Goal: Obtain resource: Obtain resource

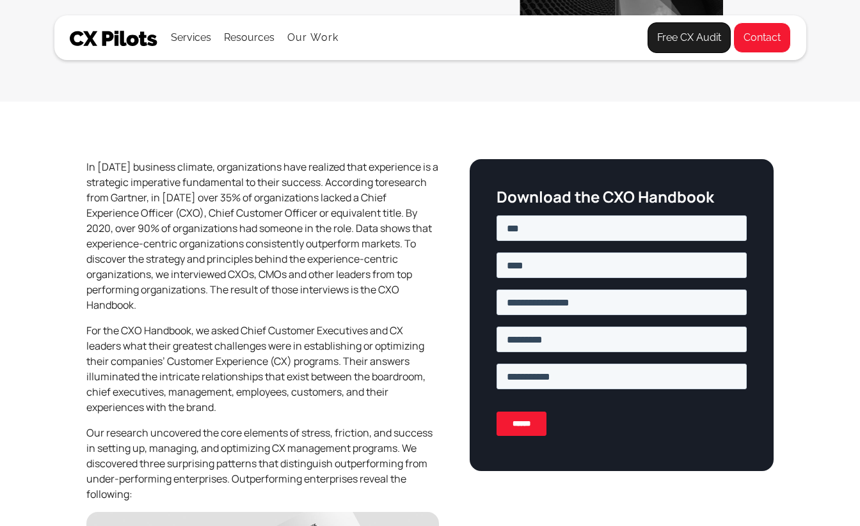
scroll to position [253, 0]
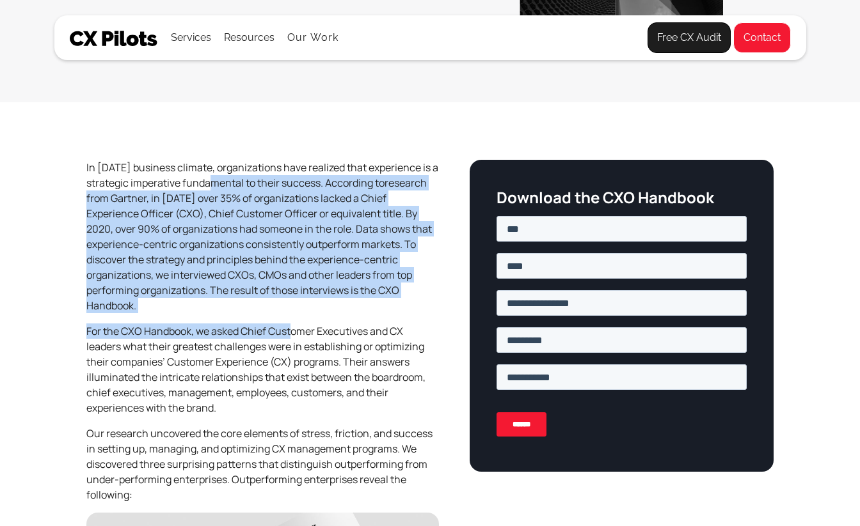
drag, startPoint x: 206, startPoint y: 182, endPoint x: 295, endPoint y: 319, distance: 163.2
click at [295, 319] on div "In today’s business climate, organizations have realized that experience is a s…" at bounding box center [262, 336] width 353 height 353
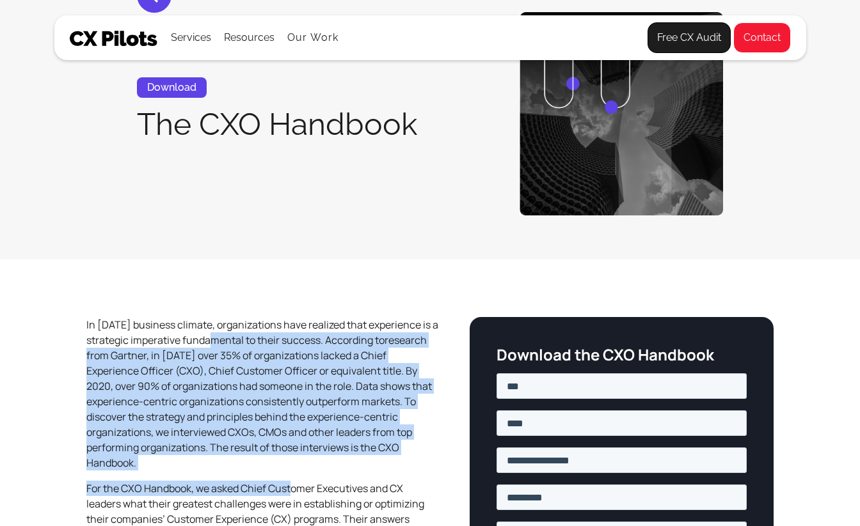
scroll to position [0, 0]
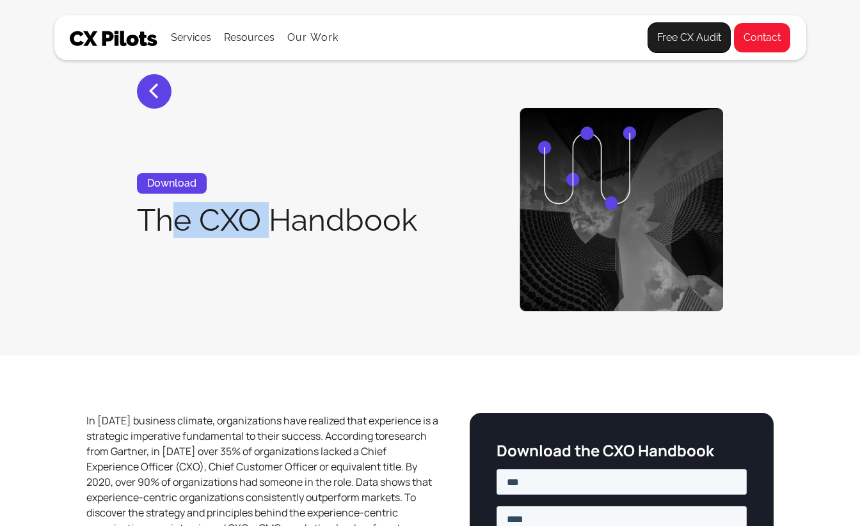
drag, startPoint x: 165, startPoint y: 222, endPoint x: 267, endPoint y: 224, distance: 102.4
click at [269, 223] on h1 "The CXO Handbook" at bounding box center [277, 219] width 280 height 33
click at [115, 41] on img at bounding box center [114, 38] width 88 height 15
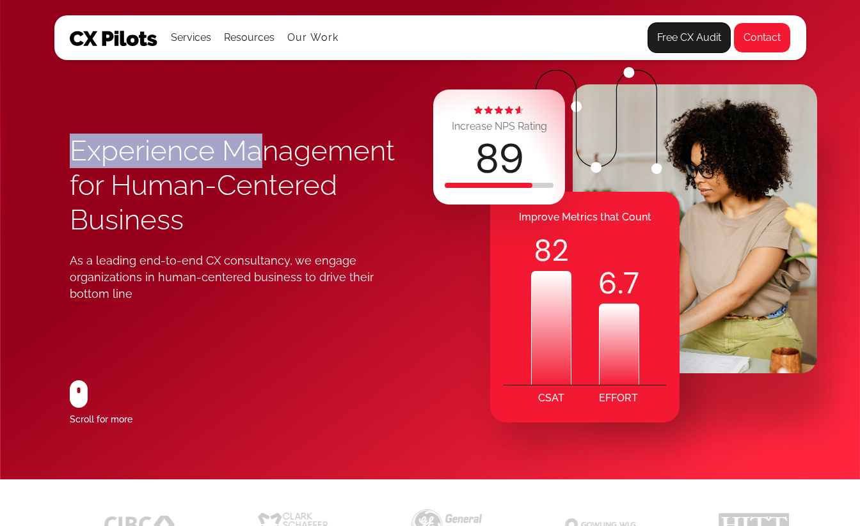
drag, startPoint x: 75, startPoint y: 150, endPoint x: 317, endPoint y: 158, distance: 241.9
click at [271, 155] on h1 "Experience Management for Human-Centered Business" at bounding box center [250, 186] width 361 height 104
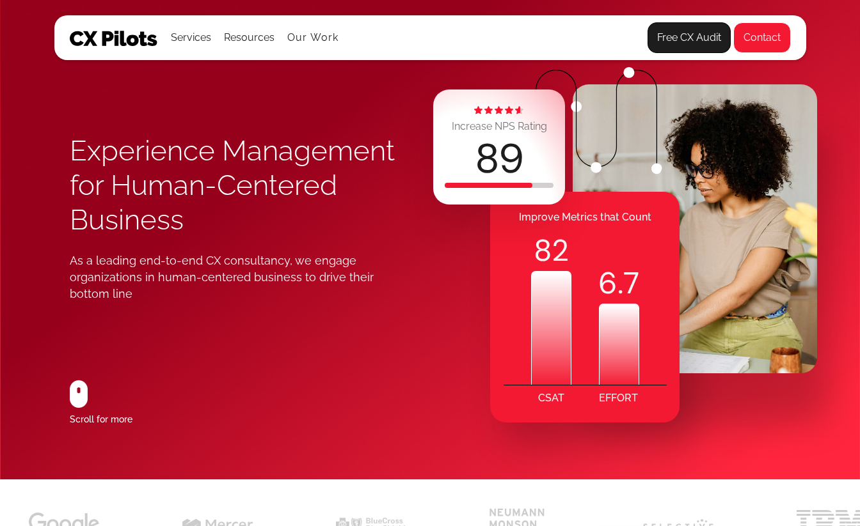
click at [347, 231] on h1 "Experience Management for Human-Centered Business" at bounding box center [250, 186] width 361 height 104
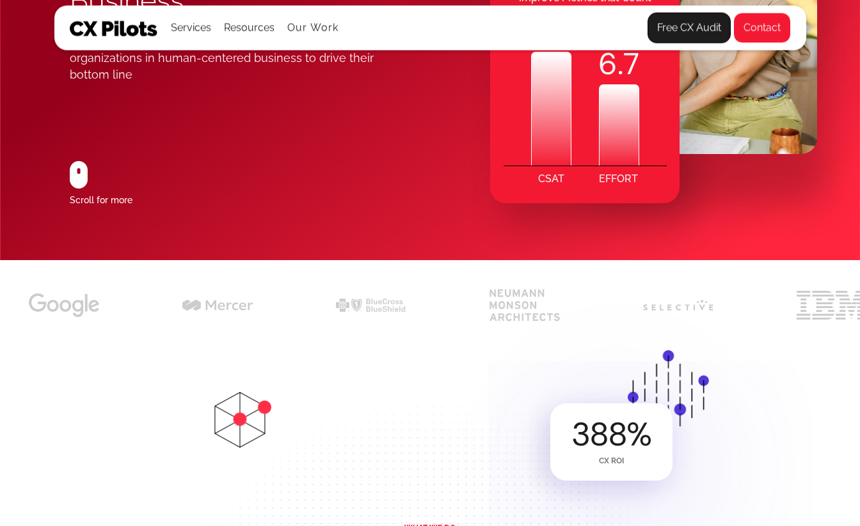
scroll to position [246, 0]
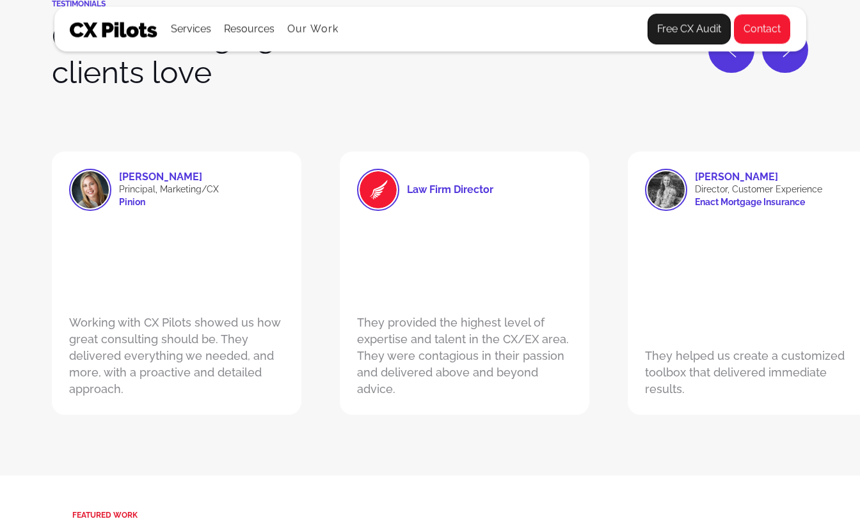
scroll to position [3287, 0]
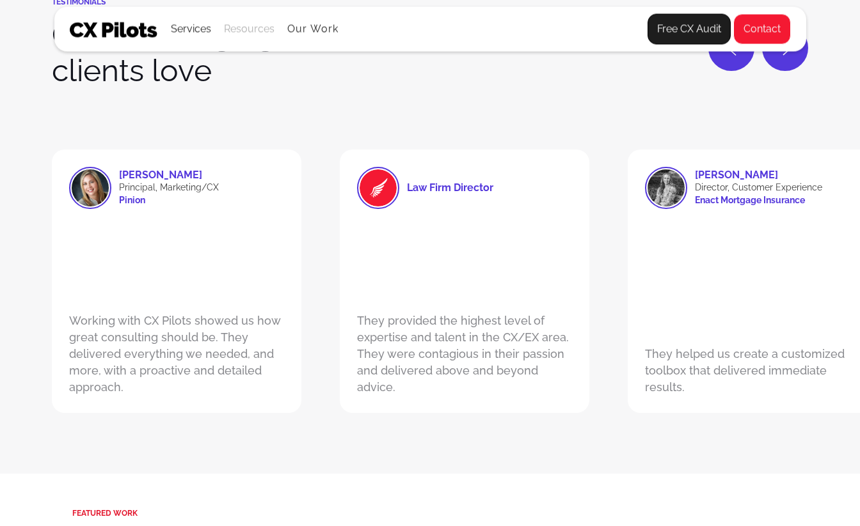
click at [235, 26] on div "Resources" at bounding box center [249, 29] width 51 height 18
click at [256, 99] on link "Downloads" at bounding box center [257, 101] width 60 height 26
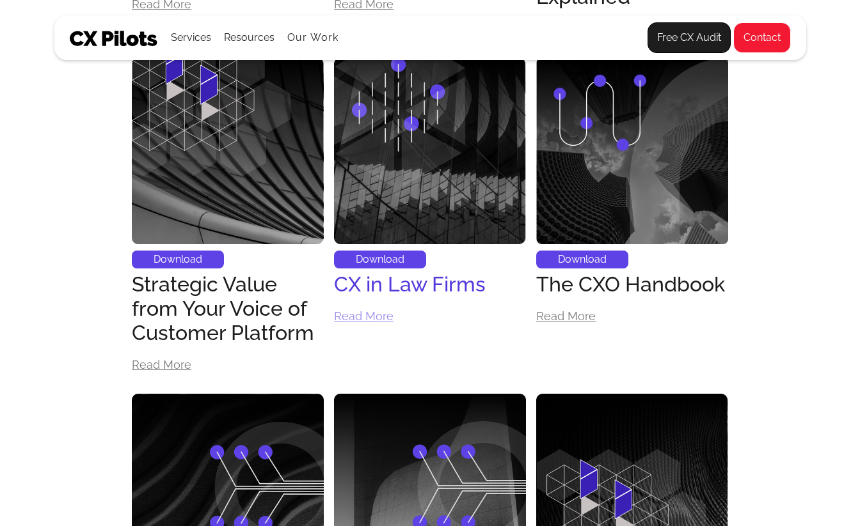
scroll to position [839, 0]
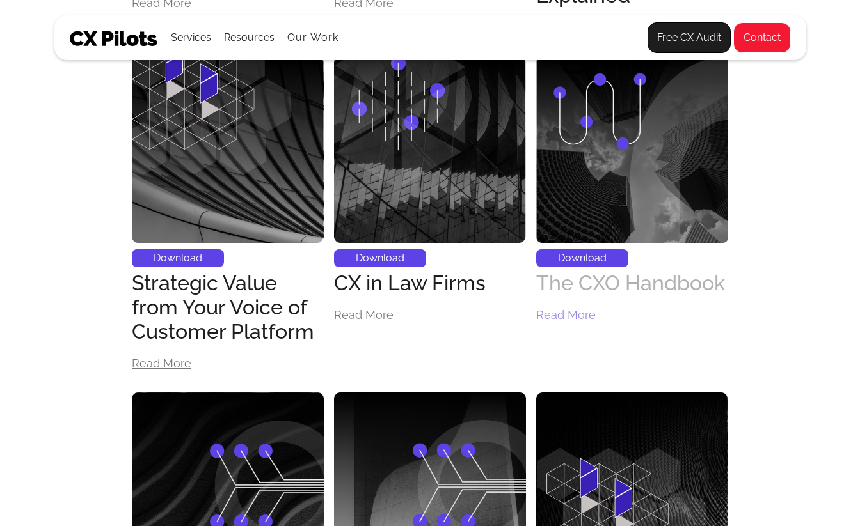
click at [571, 285] on div "The CXO Handbook" at bounding box center [630, 283] width 189 height 24
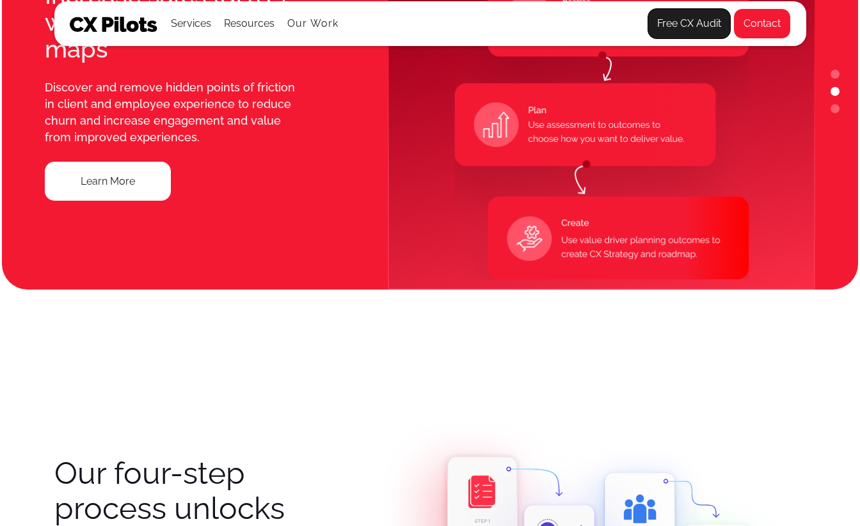
scroll to position [1167, 0]
